Goal: Transaction & Acquisition: Purchase product/service

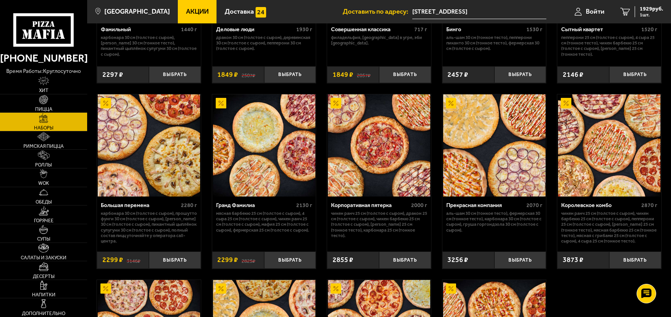
scroll to position [859, 0]
click at [37, 105] on link "Пицца" at bounding box center [43, 104] width 87 height 18
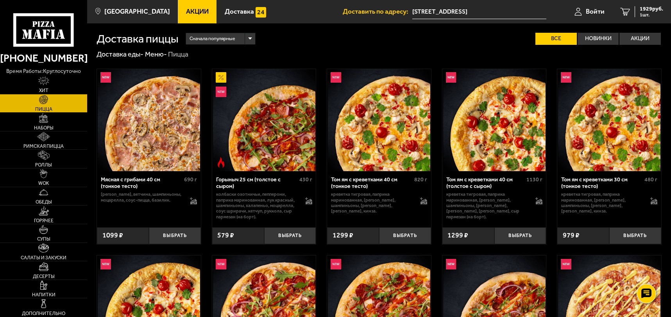
click at [271, 135] on img at bounding box center [264, 120] width 102 height 102
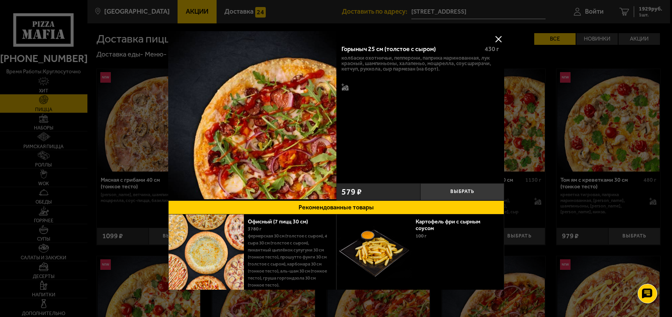
click at [271, 135] on img at bounding box center [252, 115] width 168 height 168
click at [493, 37] on button at bounding box center [499, 39] width 12 height 12
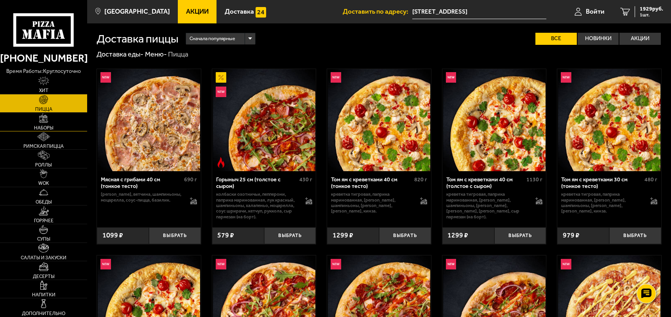
click at [40, 126] on span "Наборы" at bounding box center [44, 128] width 20 height 5
